Goal: Find specific page/section: Find specific page/section

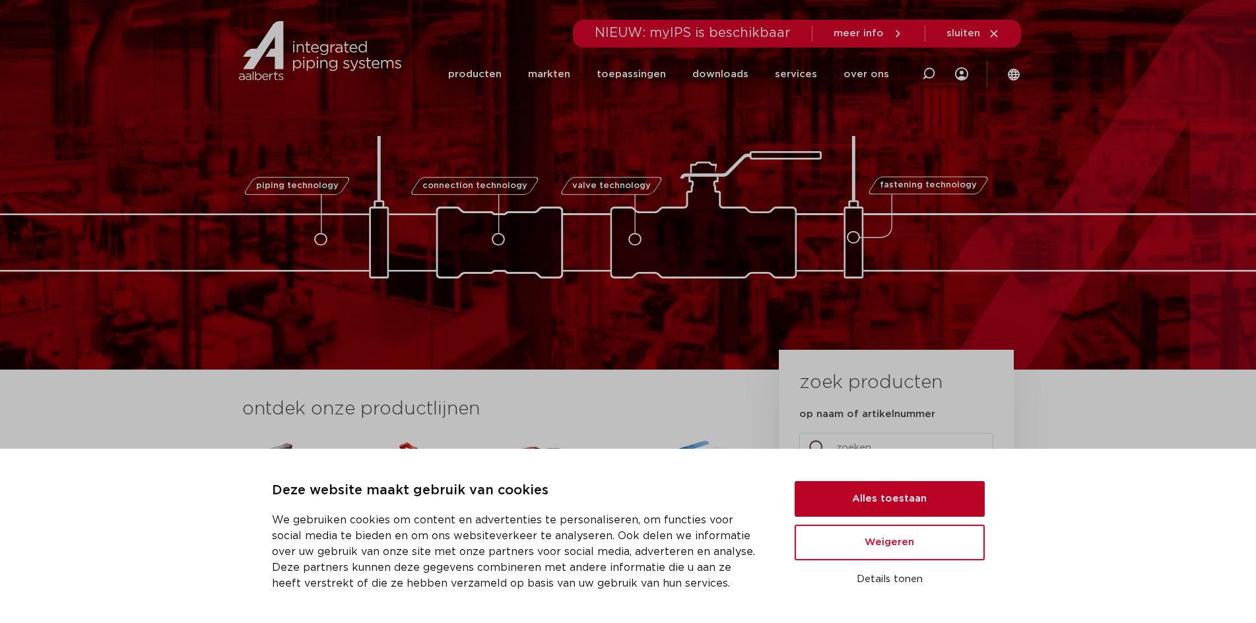
click at [916, 503] on button "Alles toestaan" at bounding box center [890, 499] width 190 height 36
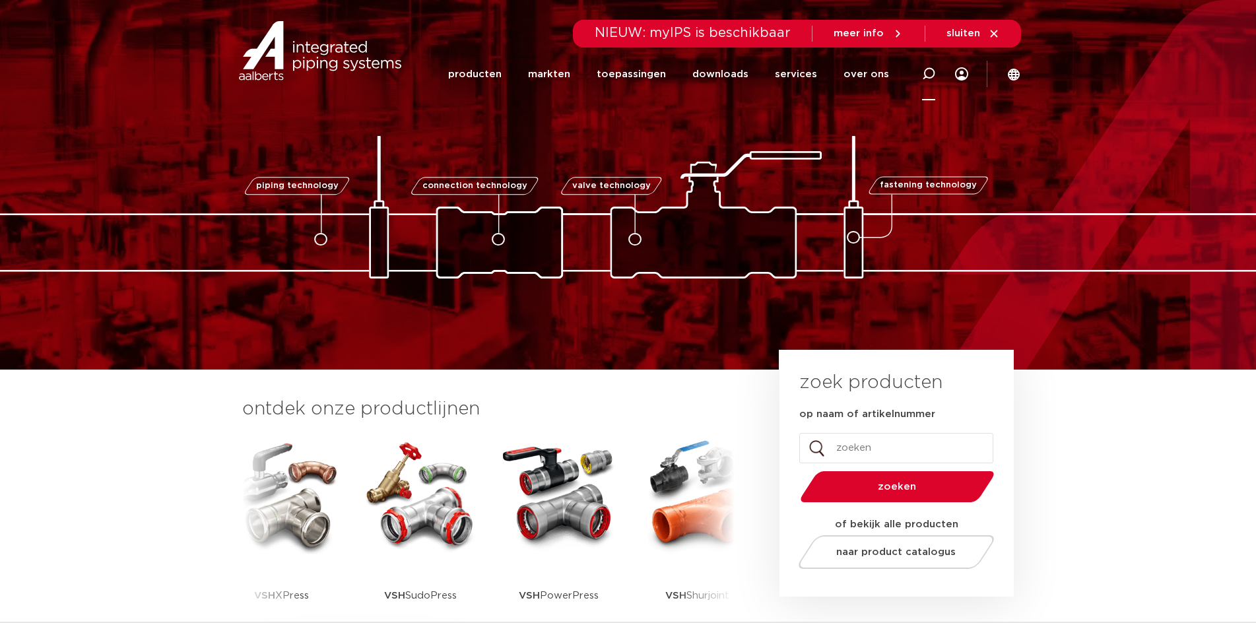
click at [929, 70] on icon at bounding box center [928, 73] width 13 height 13
type input "r2735"
click button "Zoeken" at bounding box center [0, 0] width 0 height 0
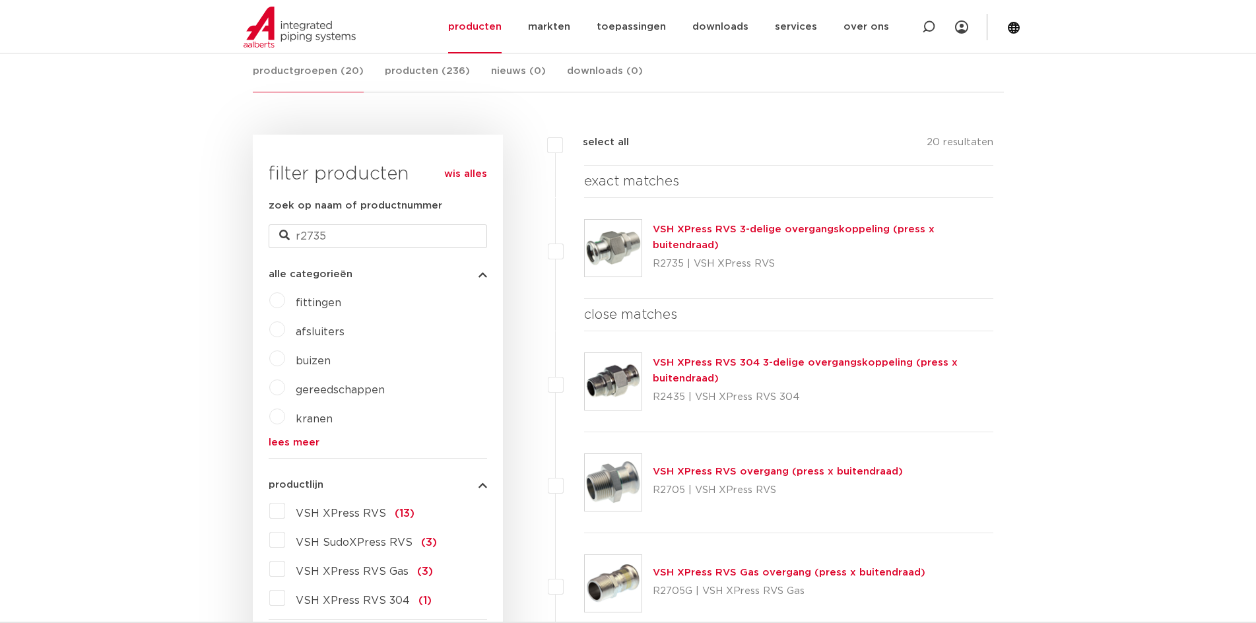
scroll to position [264, 0]
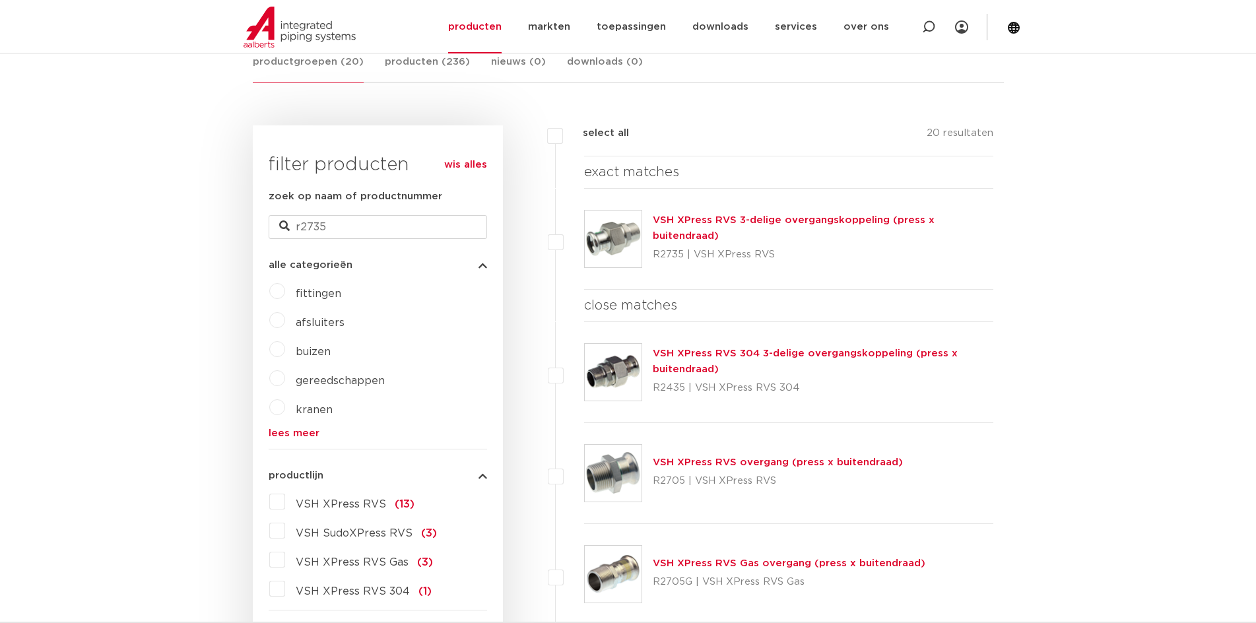
click at [610, 232] on img at bounding box center [613, 239] width 57 height 57
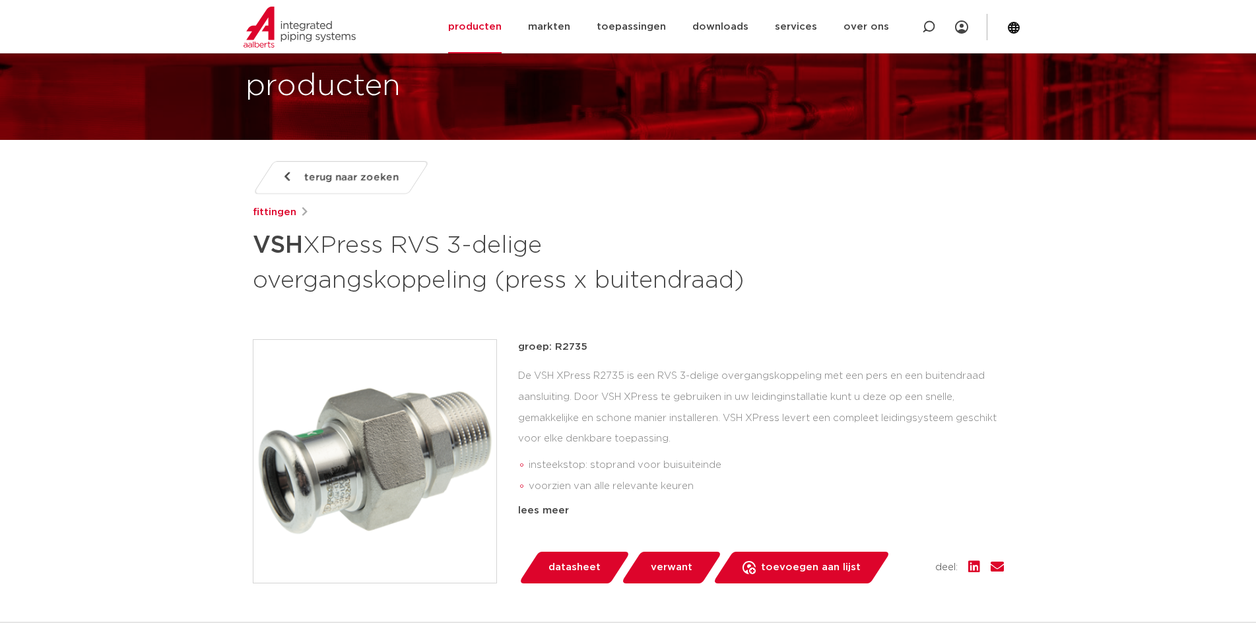
scroll to position [132, 0]
